Goal: Information Seeking & Learning: Learn about a topic

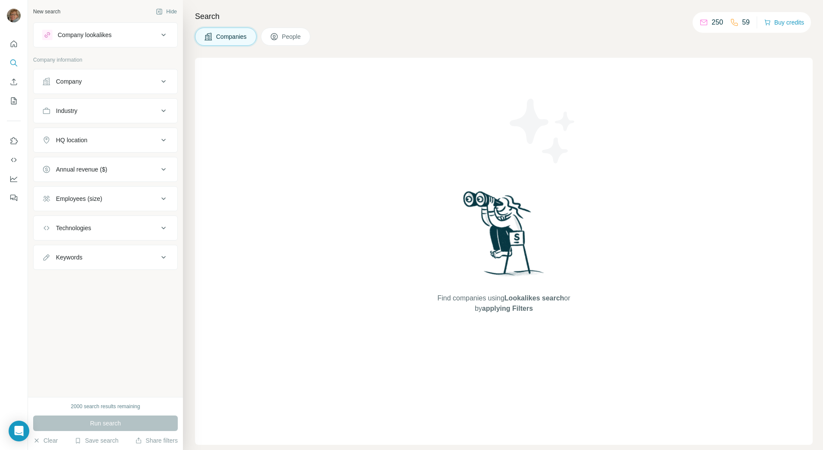
click at [239, 36] on span "Companies" at bounding box center [231, 36] width 31 height 9
click at [74, 78] on div "Company" at bounding box center [69, 81] width 26 height 9
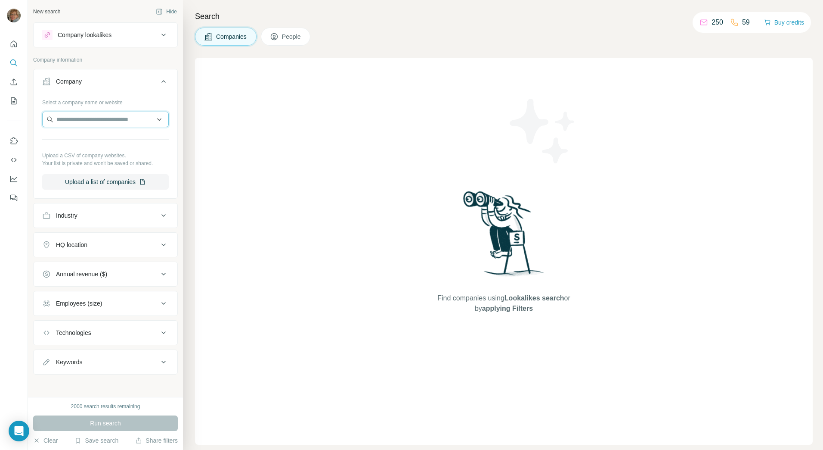
click at [75, 122] on input "text" at bounding box center [105, 120] width 127 height 16
type input "*********"
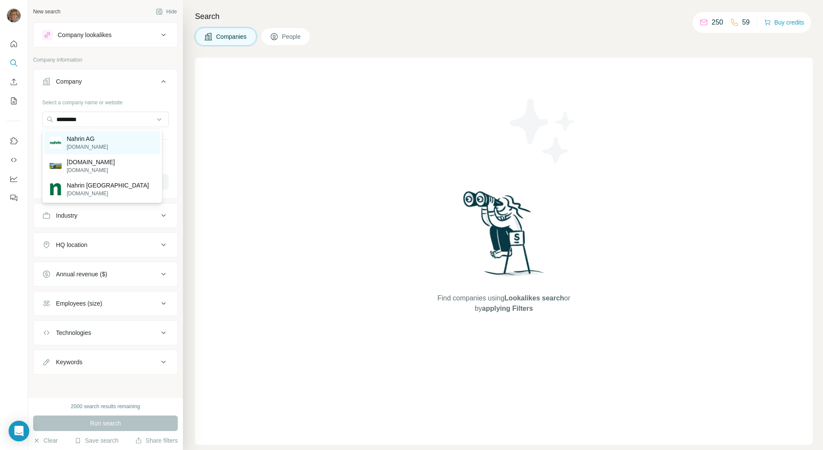
click at [88, 145] on p "[DOMAIN_NAME]" at bounding box center [87, 147] width 41 height 8
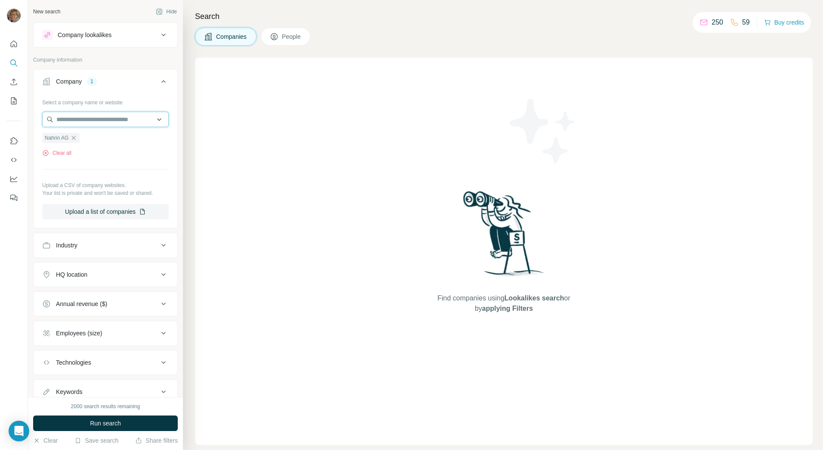
click at [80, 122] on input "text" at bounding box center [105, 120] width 127 height 16
click at [89, 138] on div "Type to search" at bounding box center [102, 139] width 116 height 17
click at [86, 138] on ul "Nahrin AG" at bounding box center [105, 137] width 127 height 11
click at [79, 121] on input "text" at bounding box center [105, 120] width 127 height 16
click at [158, 36] on icon at bounding box center [163, 35] width 10 height 10
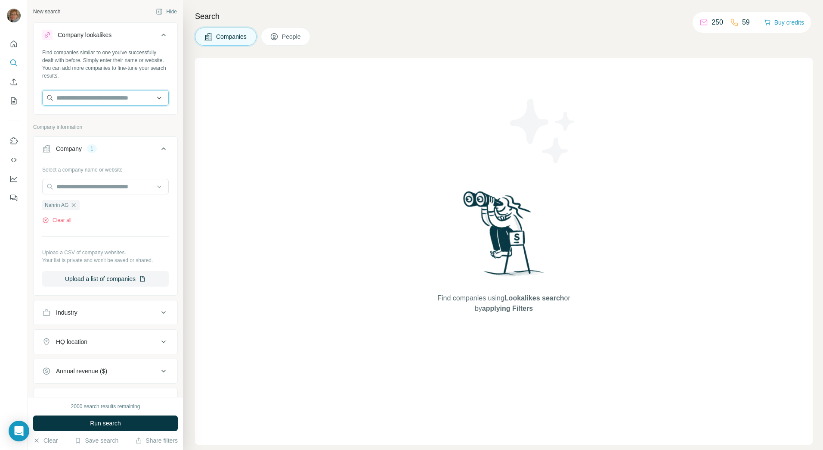
click at [112, 98] on input "text" at bounding box center [105, 98] width 127 height 16
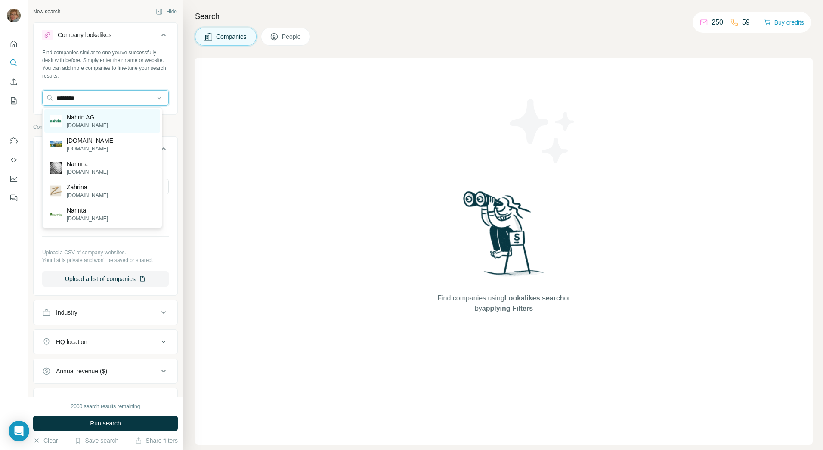
type input "********"
click at [84, 113] on p "Nahrin AG" at bounding box center [87, 117] width 41 height 9
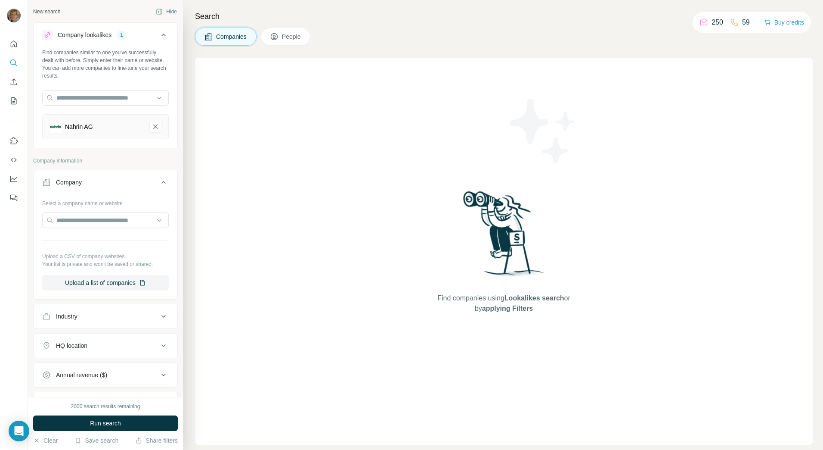
click at [279, 36] on icon at bounding box center [274, 36] width 9 height 9
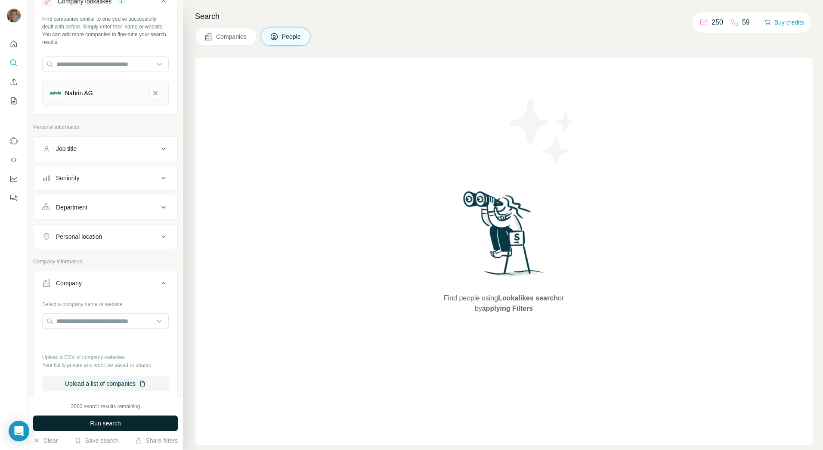
scroll to position [43, 0]
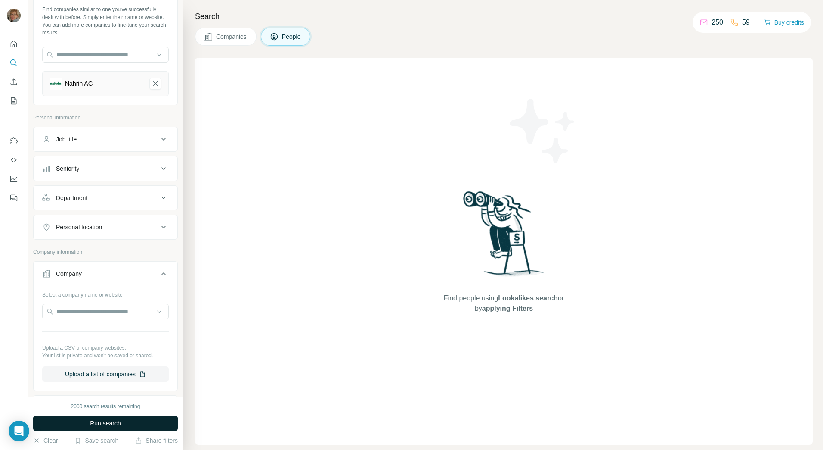
click at [105, 422] on span "Run search" at bounding box center [105, 423] width 31 height 9
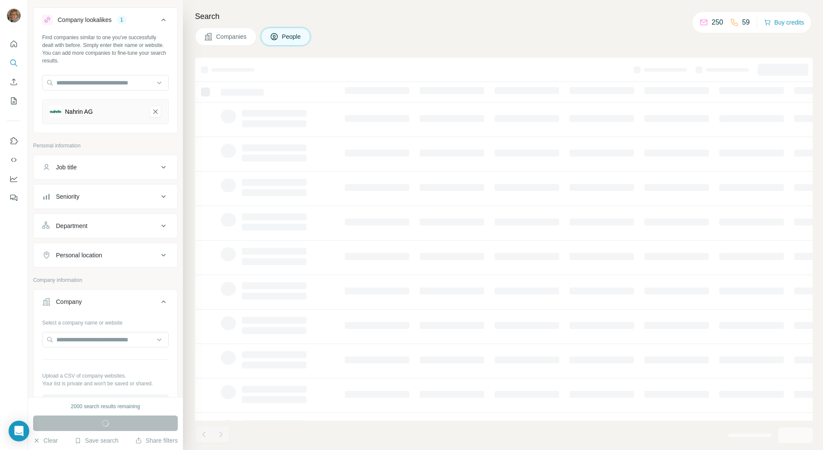
scroll to position [0, 0]
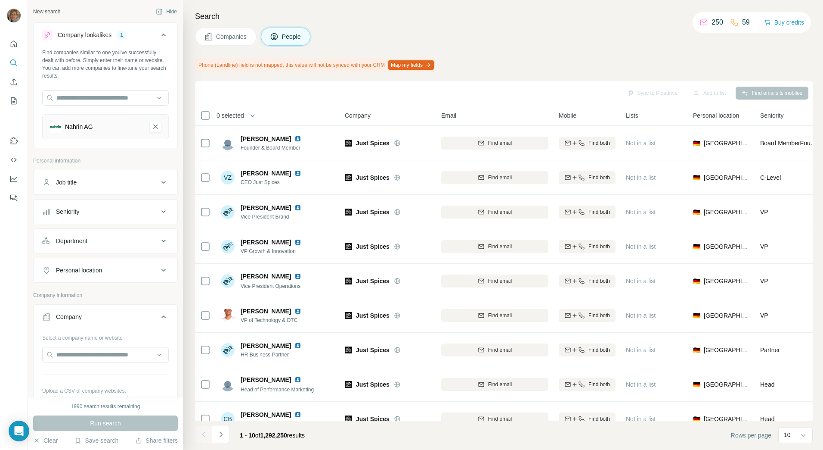
click at [152, 127] on icon "Nahrin AG-remove-button" at bounding box center [156, 126] width 8 height 9
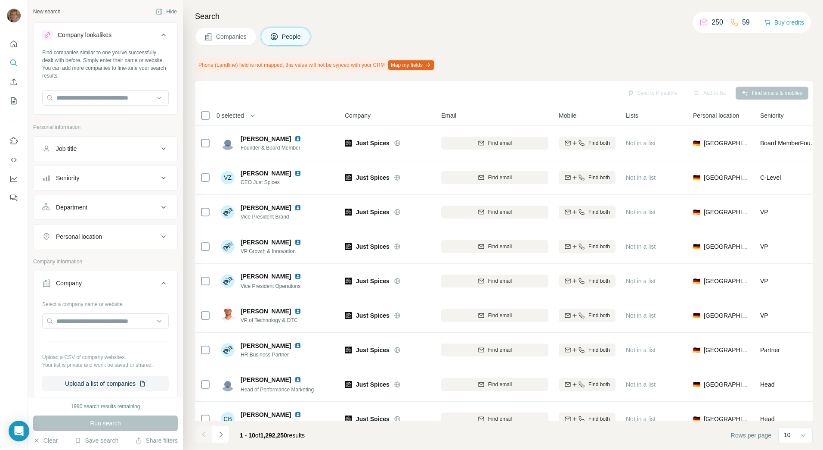
click at [100, 35] on div "Company lookalikes" at bounding box center [85, 35] width 54 height 9
